Goal: Task Accomplishment & Management: Manage account settings

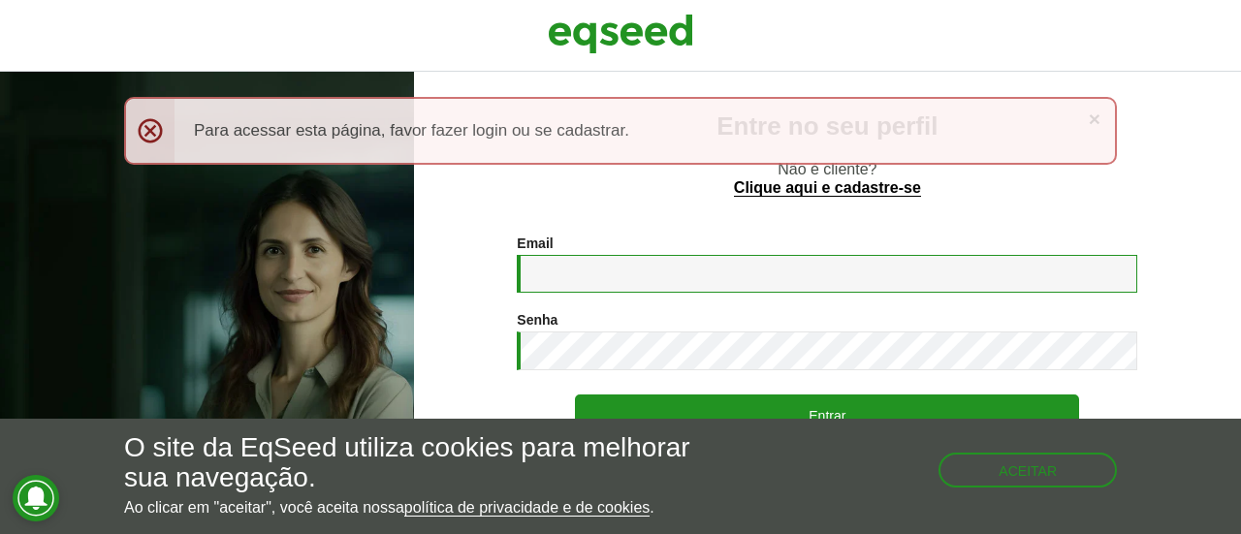
click at [596, 255] on input "Email *" at bounding box center [827, 274] width 621 height 38
type input "**********"
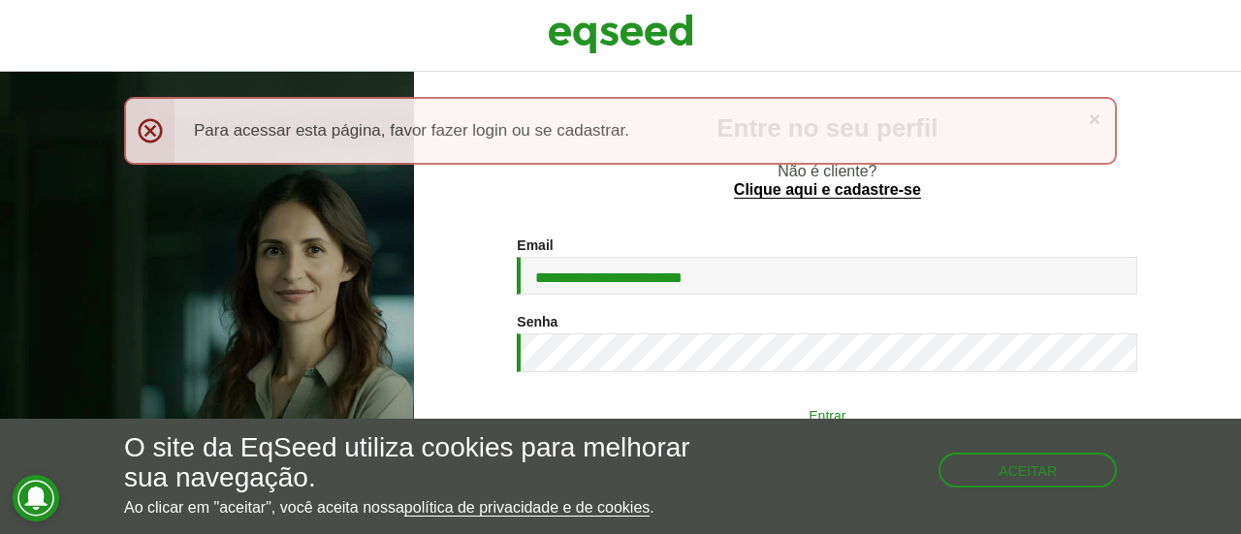
click at [673, 397] on button "Entrar" at bounding box center [827, 415] width 504 height 37
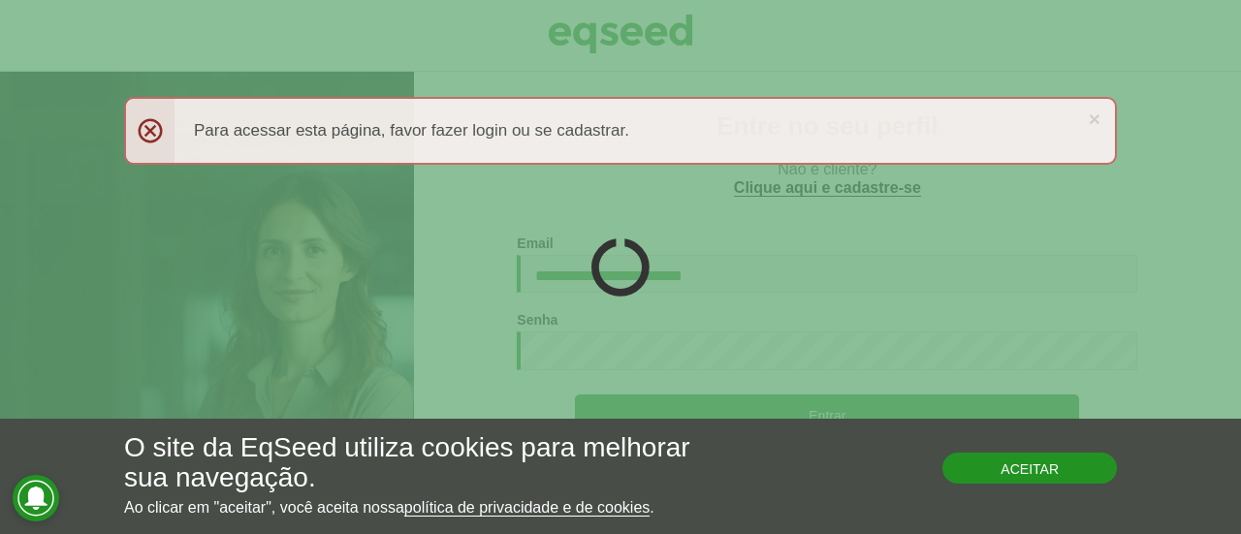
click at [1029, 467] on button "Aceitar" at bounding box center [1030, 468] width 175 height 31
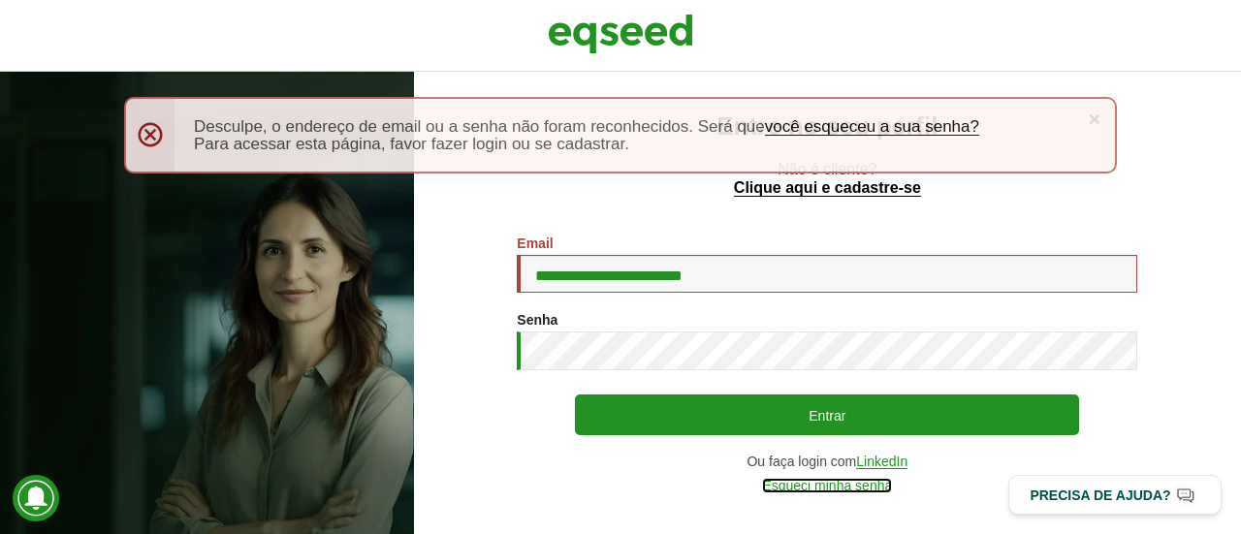
click at [837, 484] on link "Esqueci minha senha" at bounding box center [827, 486] width 130 height 15
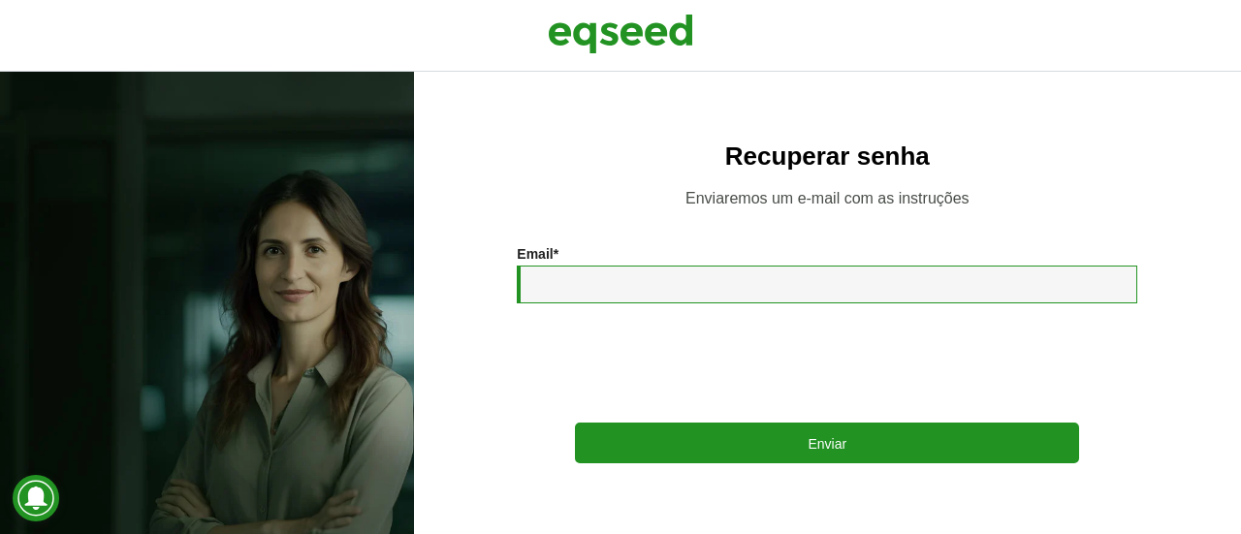
click at [589, 286] on input "Email *" at bounding box center [827, 285] width 621 height 38
type input "**********"
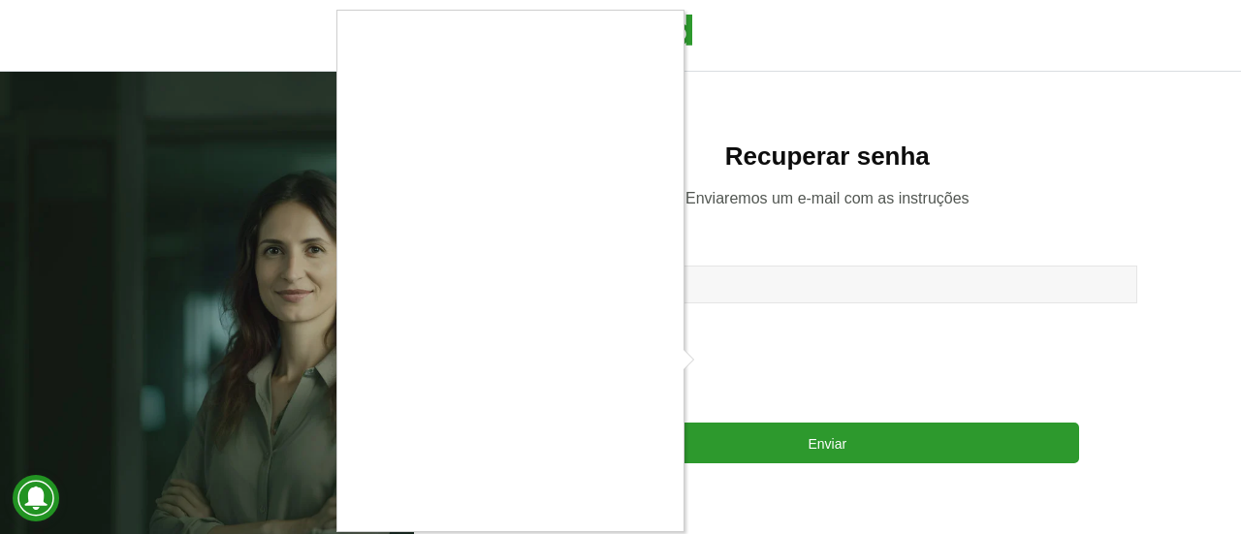
scroll to position [17, 0]
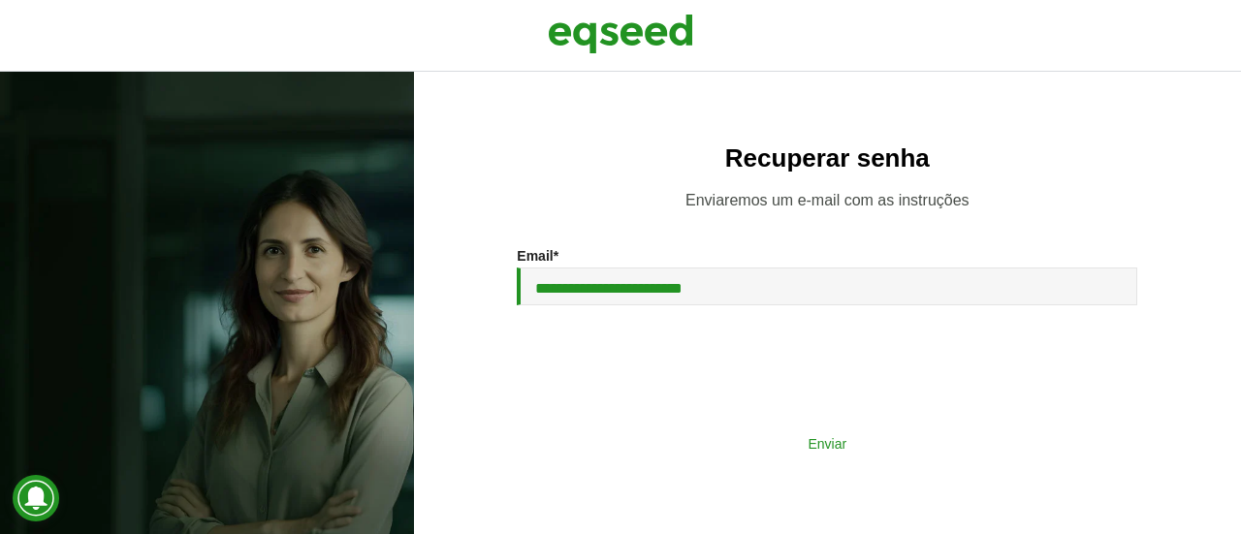
click at [792, 451] on button "Enviar" at bounding box center [827, 443] width 504 height 37
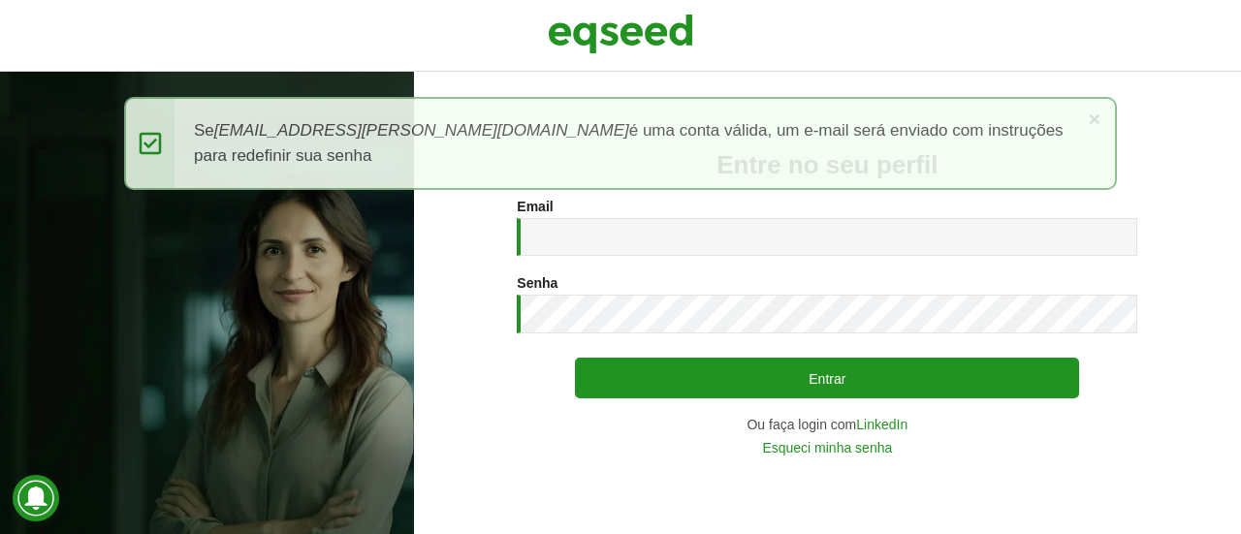
click at [871, 412] on div "Email * Digite seu endereço de e-mail. Senha * Digite a senha que será usada em…" at bounding box center [827, 327] width 621 height 256
click at [881, 426] on link "LinkedIn" at bounding box center [881, 425] width 51 height 14
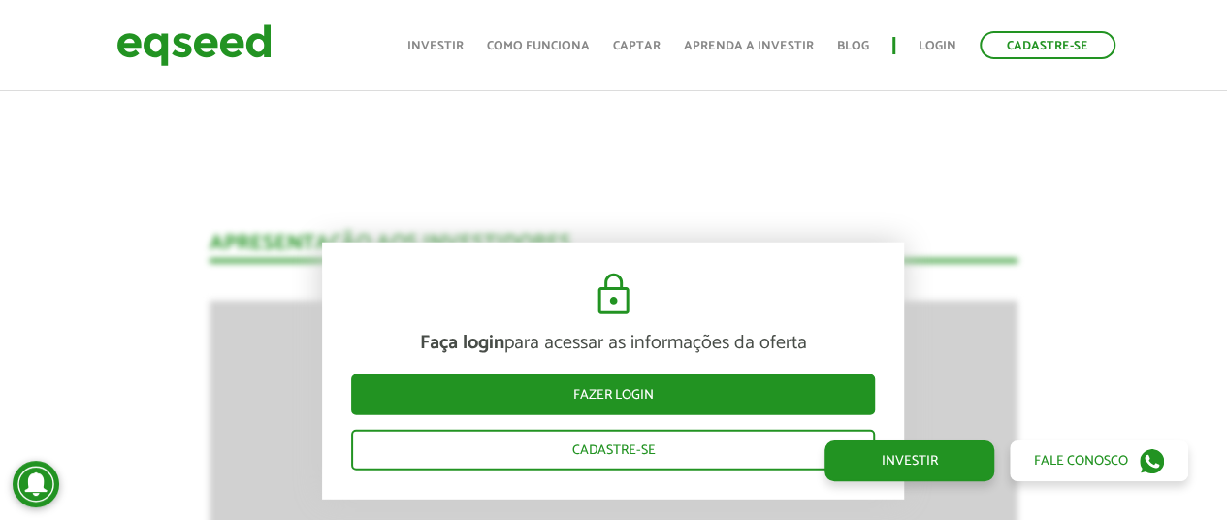
scroll to position [2571, 0]
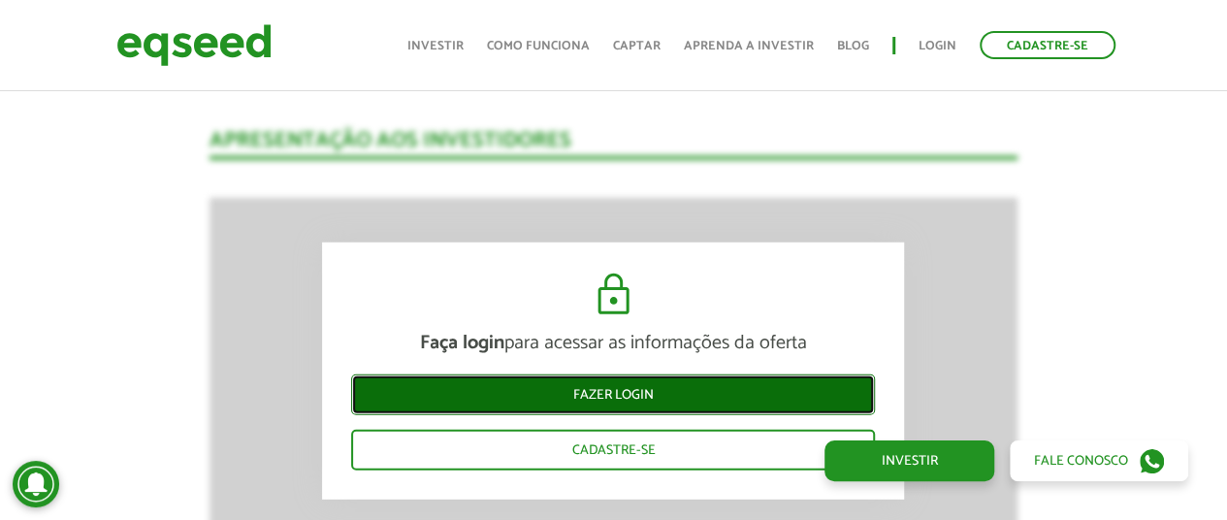
click at [532, 391] on link "Fazer login" at bounding box center [613, 394] width 524 height 41
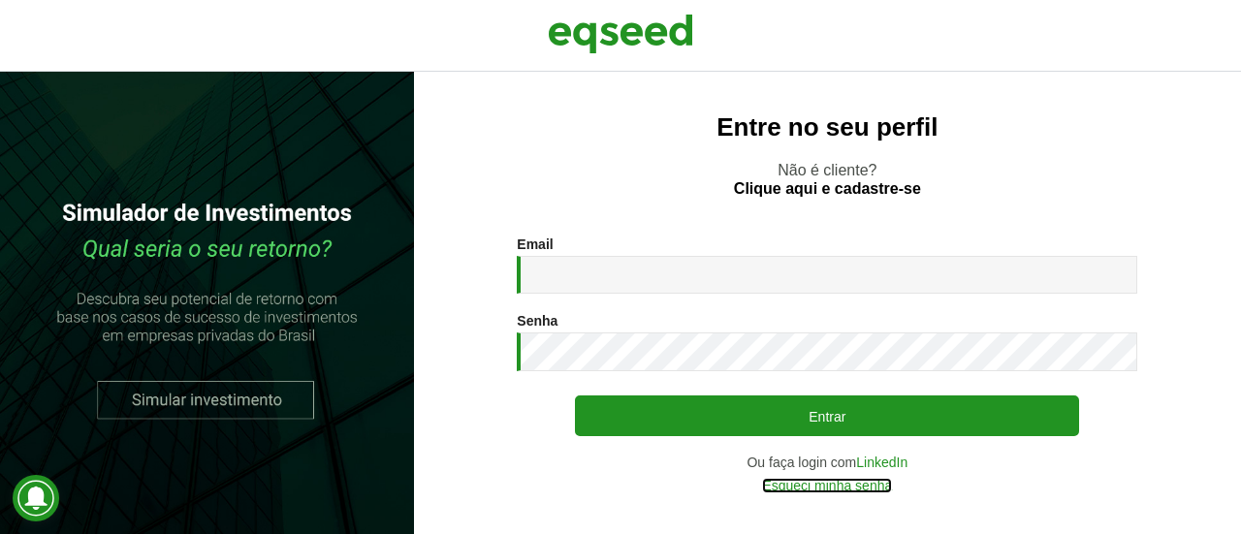
click at [795, 492] on link "Esqueci minha senha" at bounding box center [827, 486] width 130 height 14
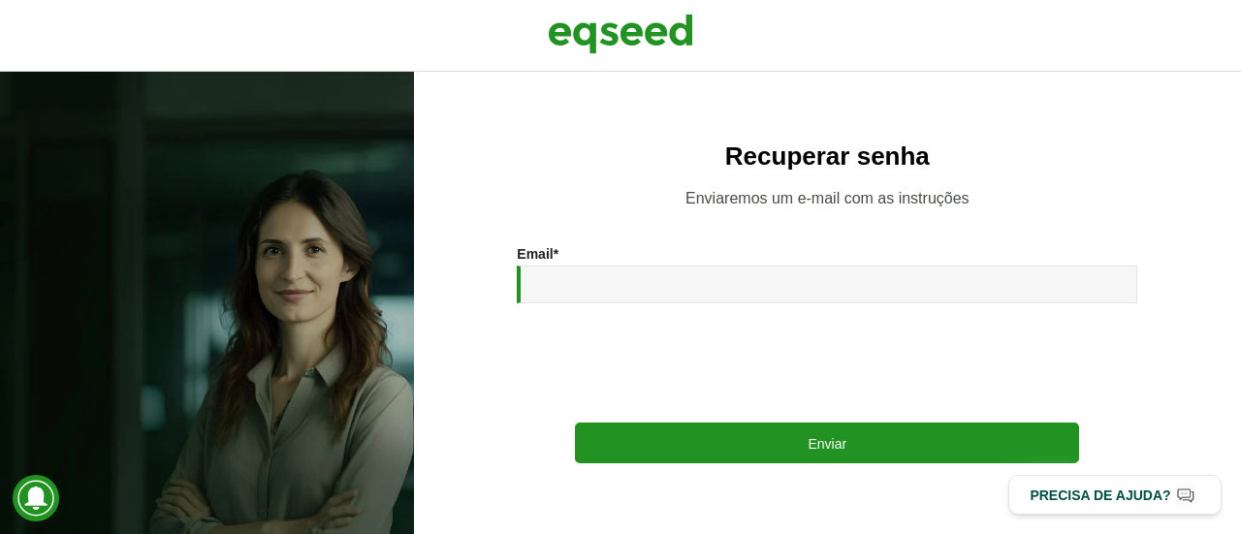
click at [695, 269] on input "Email *" at bounding box center [827, 285] width 621 height 38
drag, startPoint x: 576, startPoint y: 286, endPoint x: 638, endPoint y: 279, distance: 62.4
click at [638, 279] on input "**********" at bounding box center [827, 285] width 621 height 38
type input "**********"
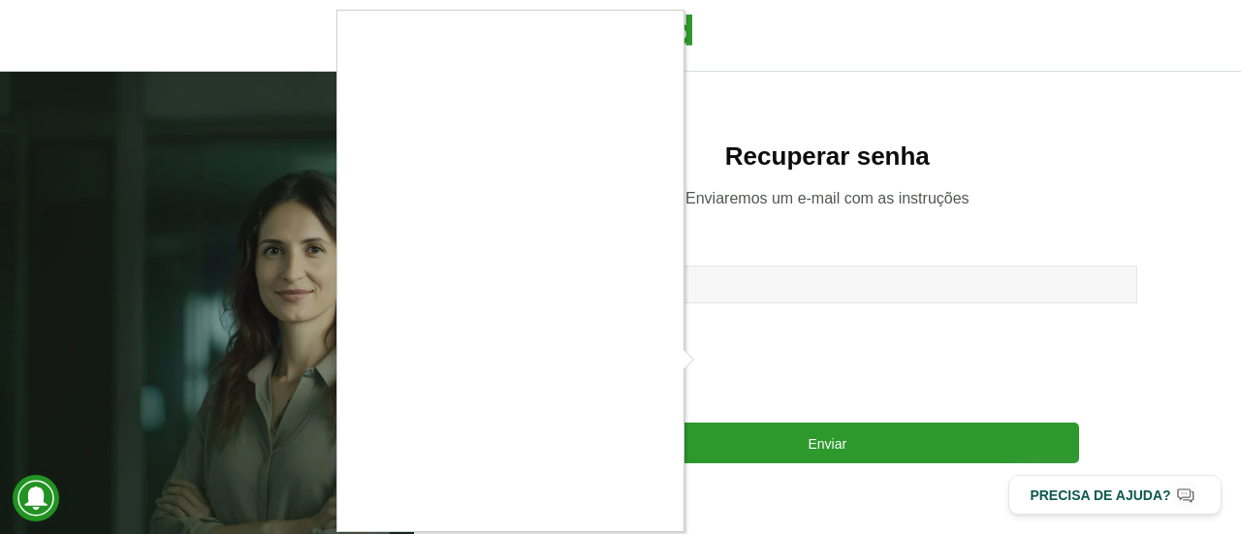
scroll to position [17, 0]
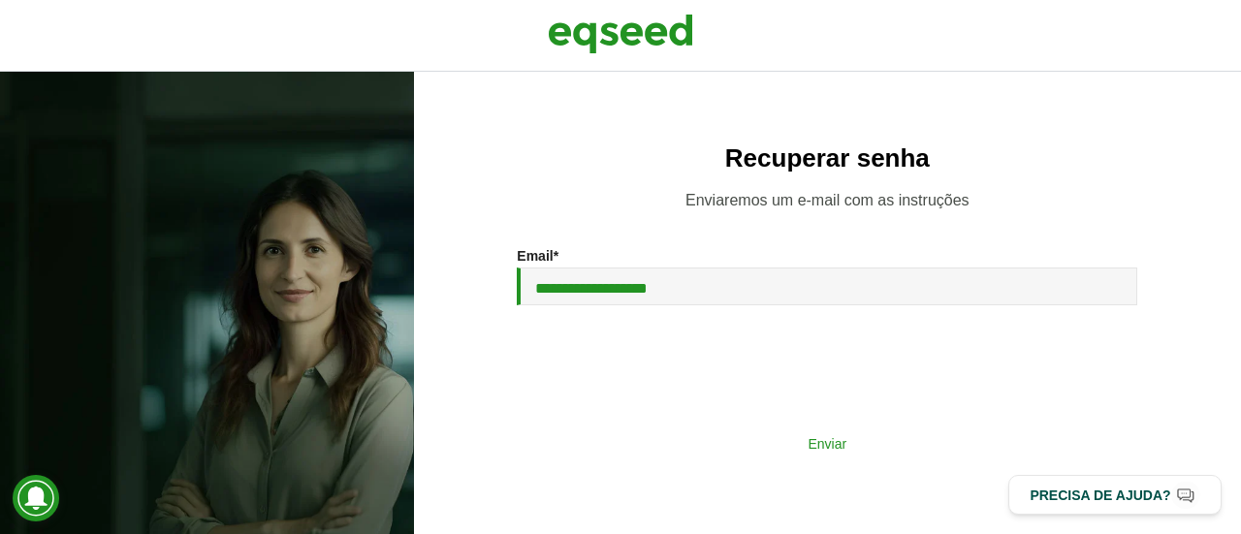
click at [718, 442] on button "Enviar" at bounding box center [827, 443] width 504 height 37
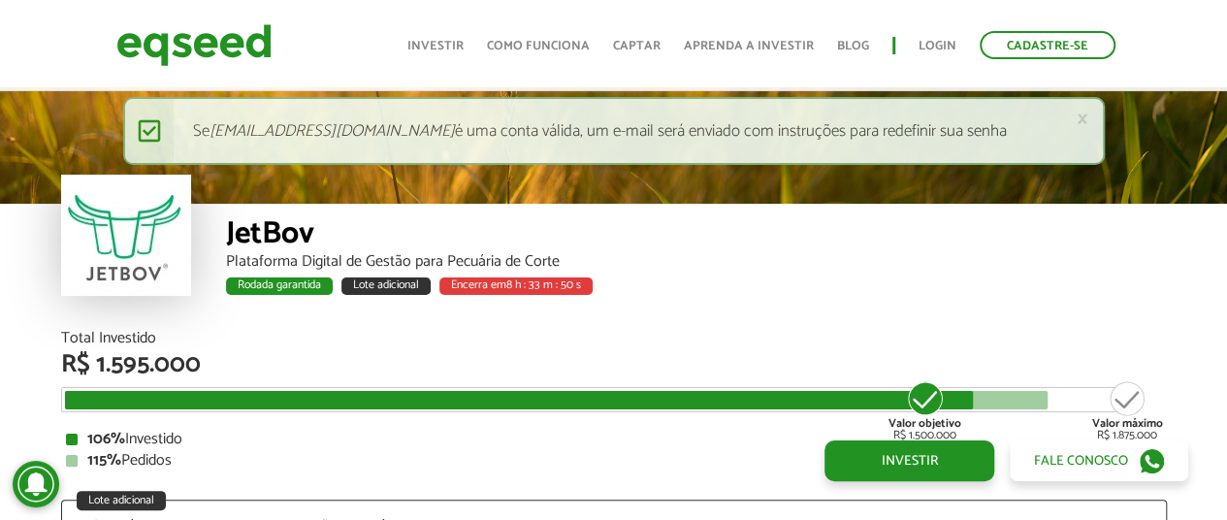
scroll to position [2377, 0]
